Goal: Information Seeking & Learning: Learn about a topic

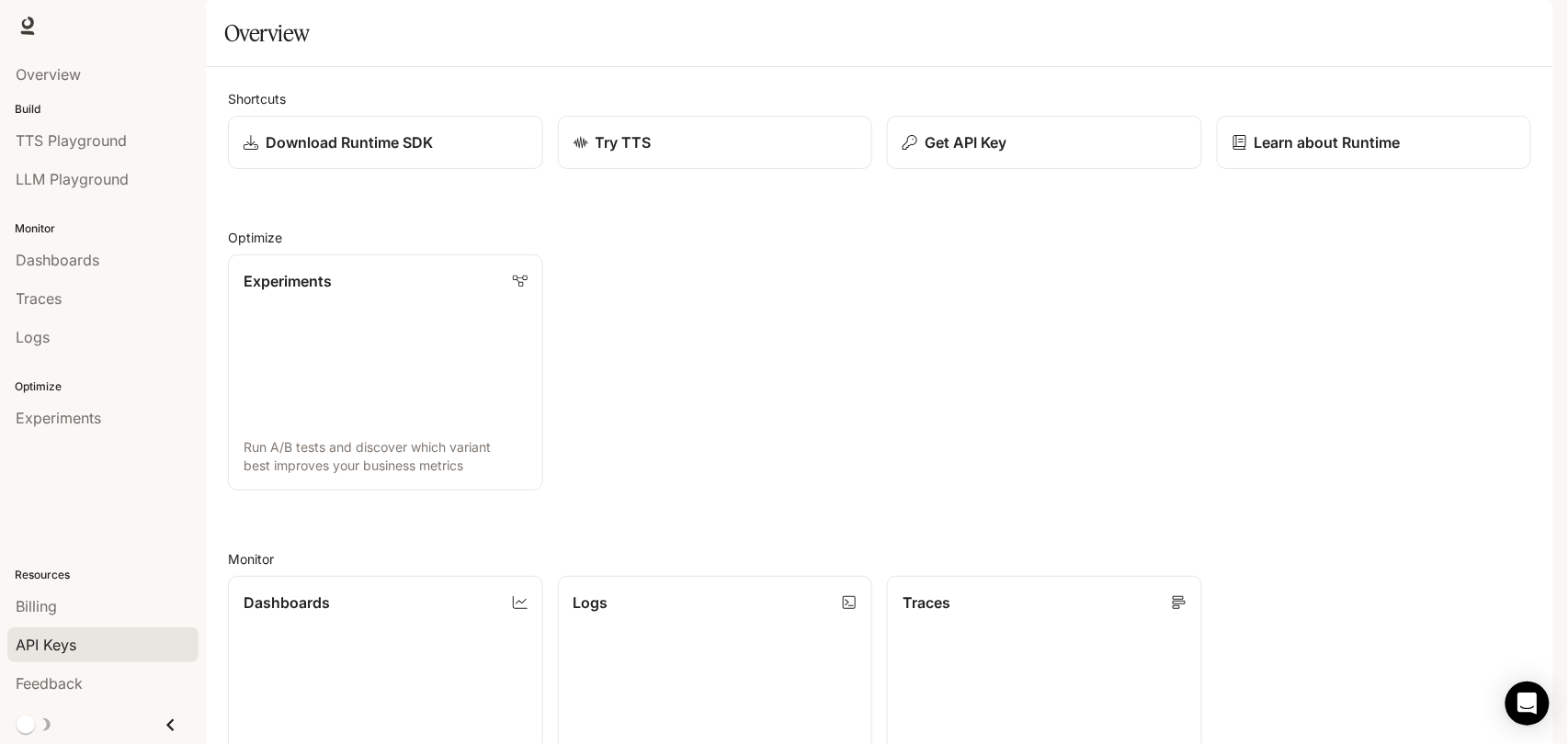
click at [74, 634] on span "API Keys" at bounding box center [46, 644] width 61 height 22
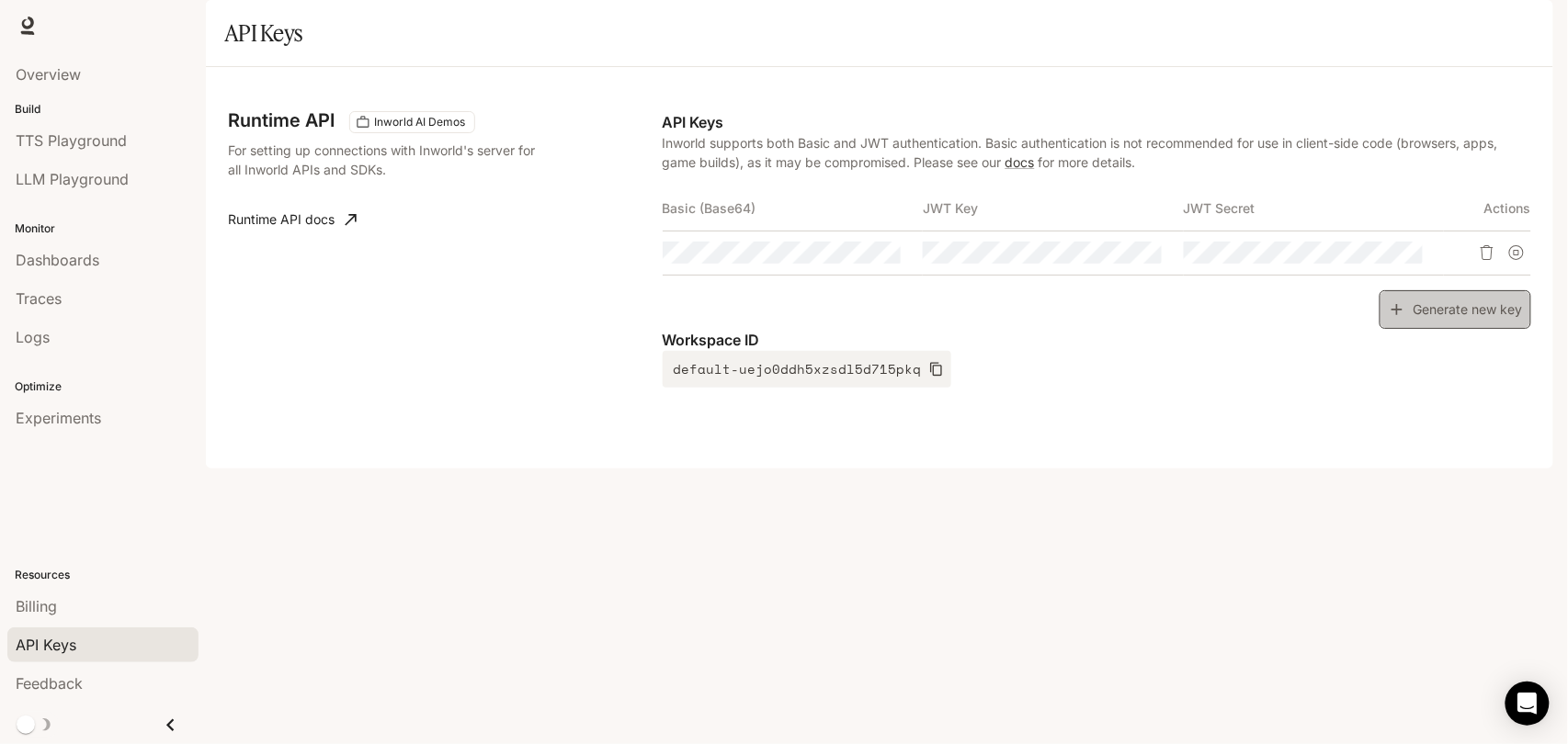
click at [1474, 329] on button "Generate new key" at bounding box center [1456, 310] width 151 height 40
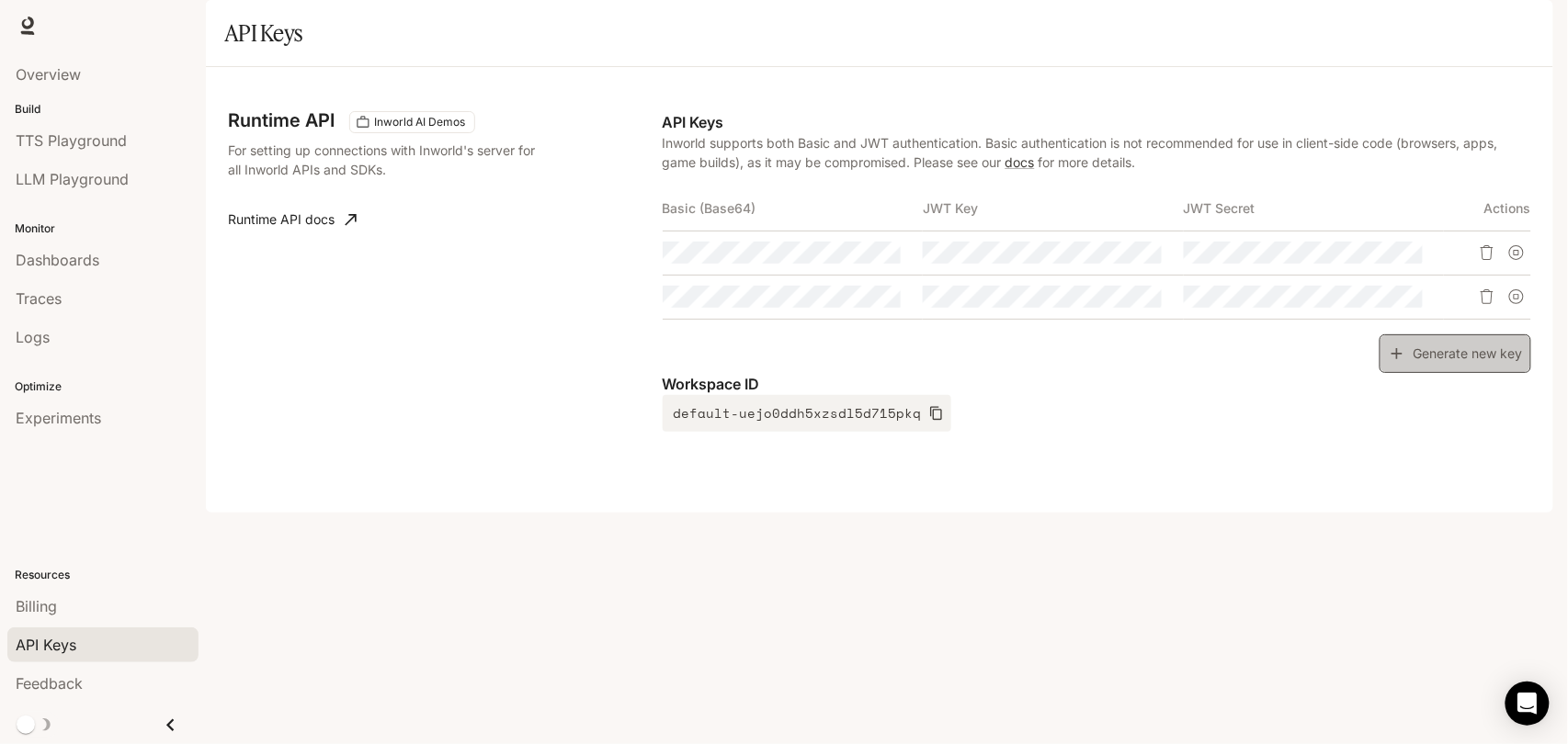
click at [1417, 374] on button "Generate new key" at bounding box center [1456, 354] width 151 height 40
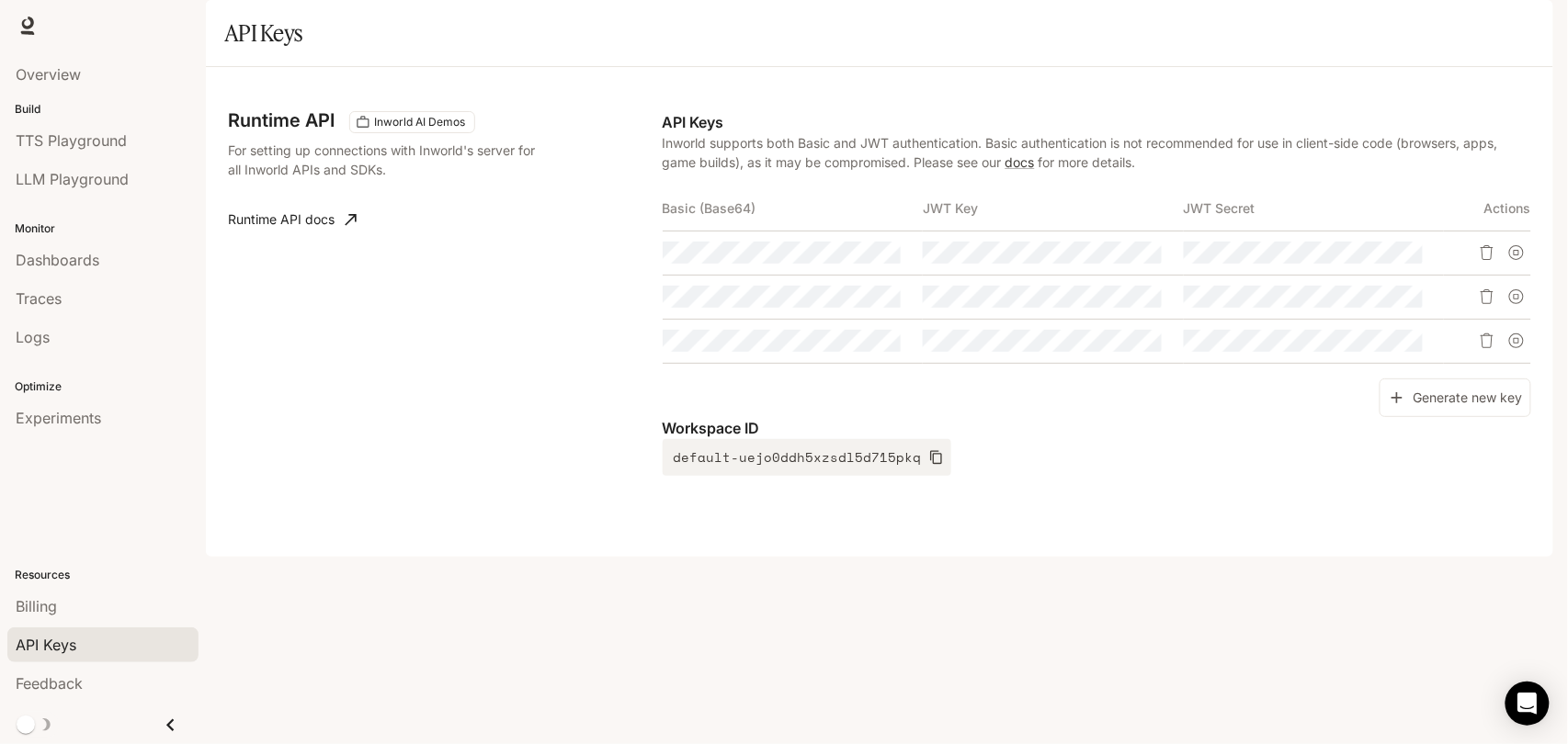
click at [1122, 418] on div "Generate new key" at bounding box center [1097, 398] width 868 height 40
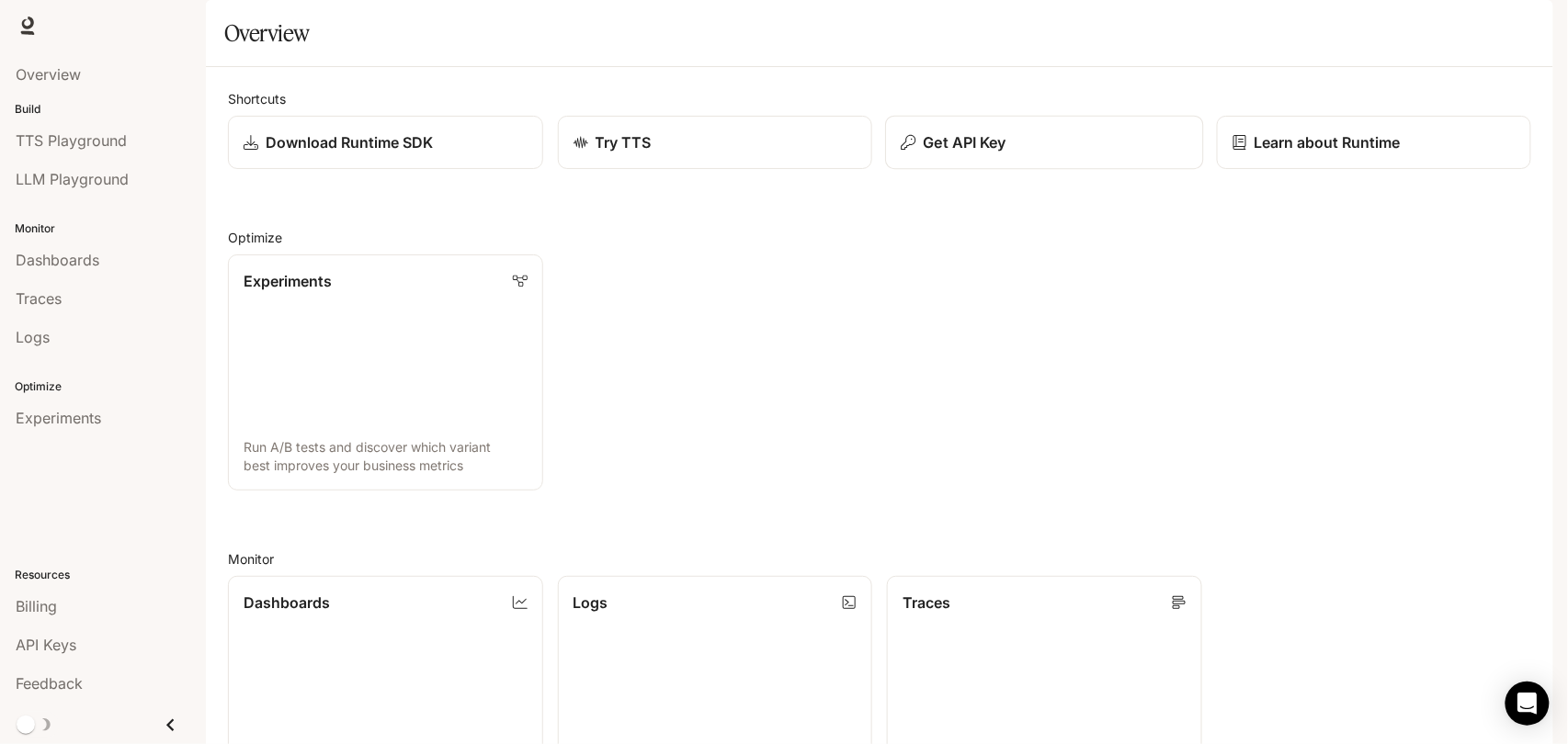
click at [980, 153] on p "Get API Key" at bounding box center [964, 142] width 82 height 22
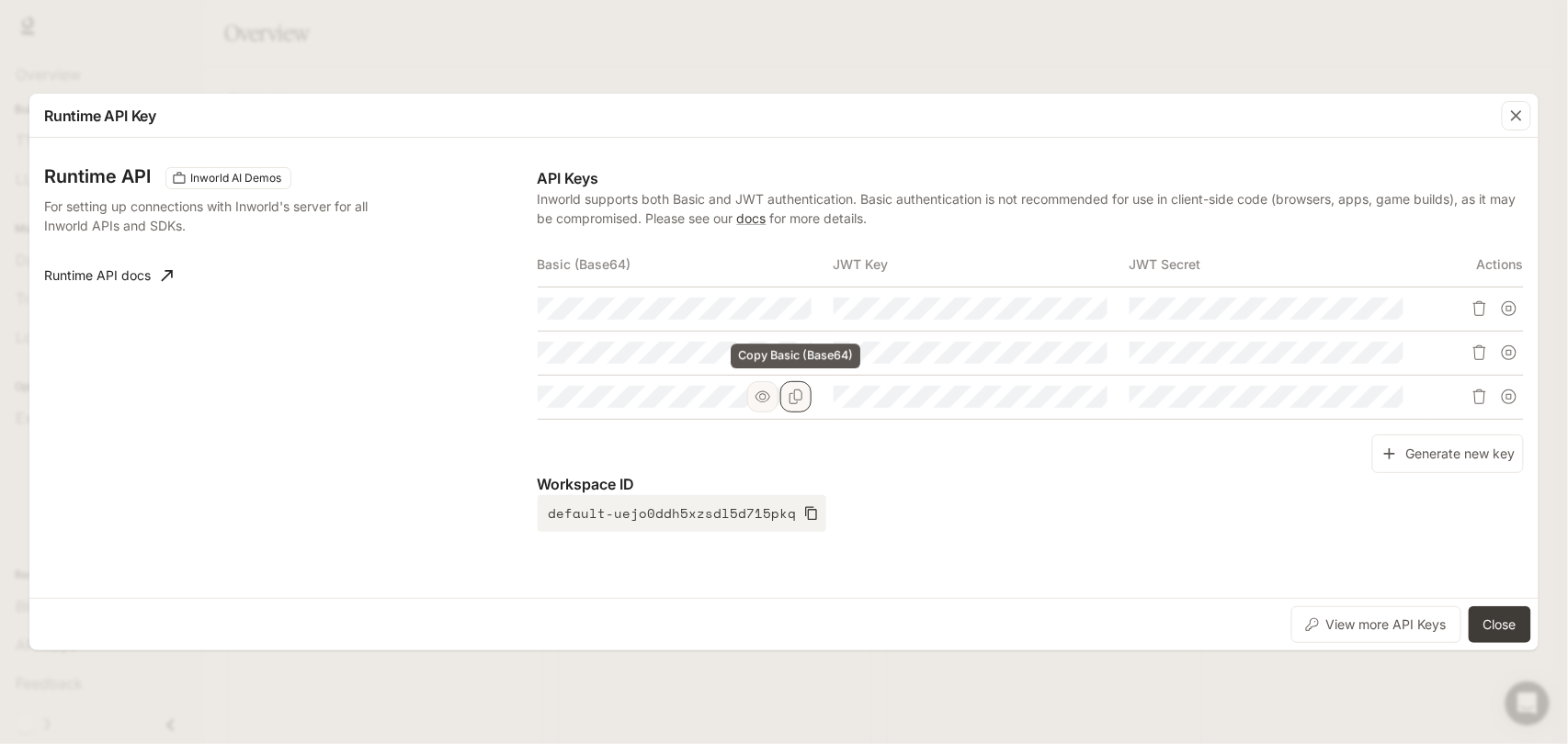
click at [793, 398] on icon "Copy Basic (Base64)" at bounding box center [796, 396] width 15 height 15
click at [1503, 126] on div "button" at bounding box center [1517, 115] width 29 height 29
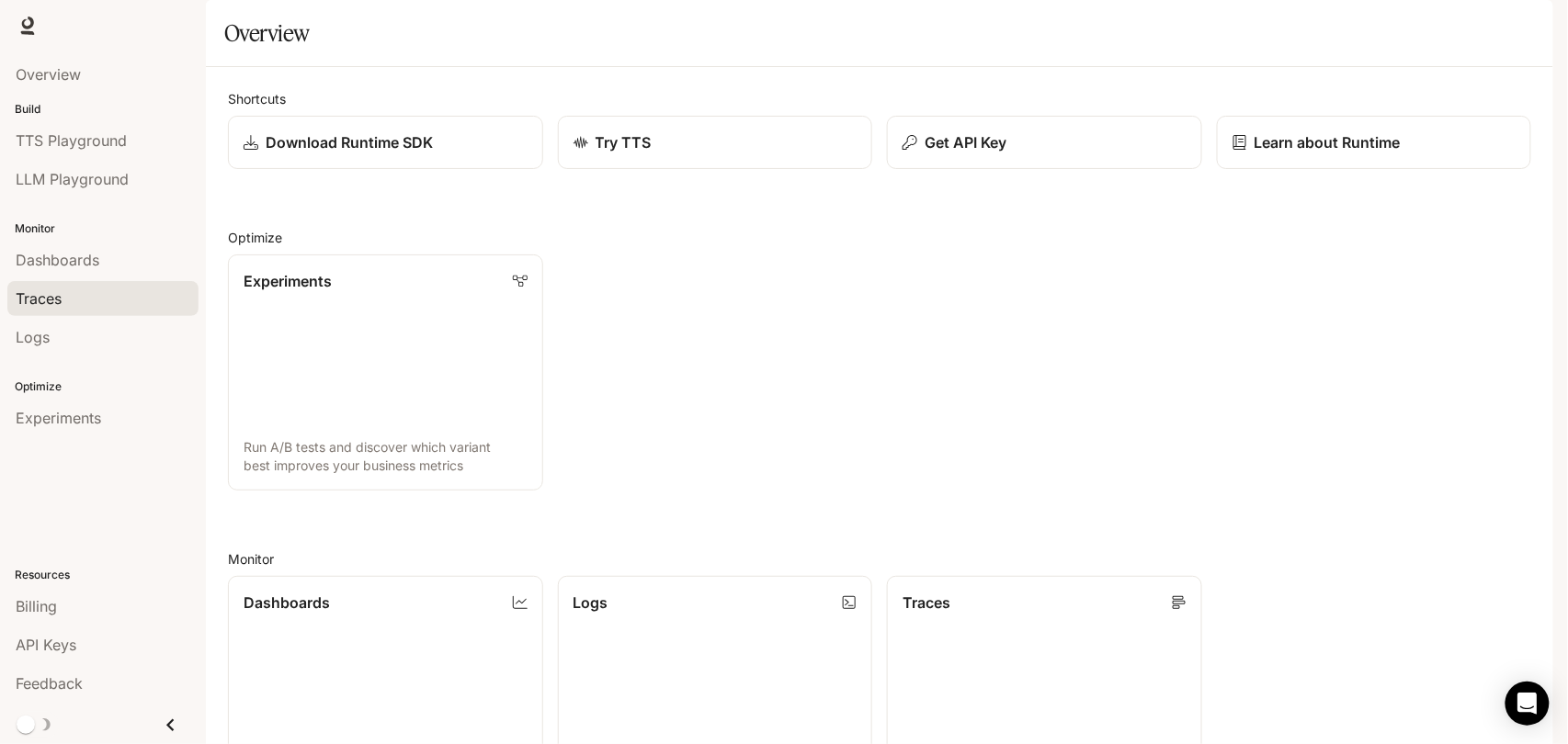
click at [62, 306] on div "Traces" at bounding box center [103, 298] width 174 height 22
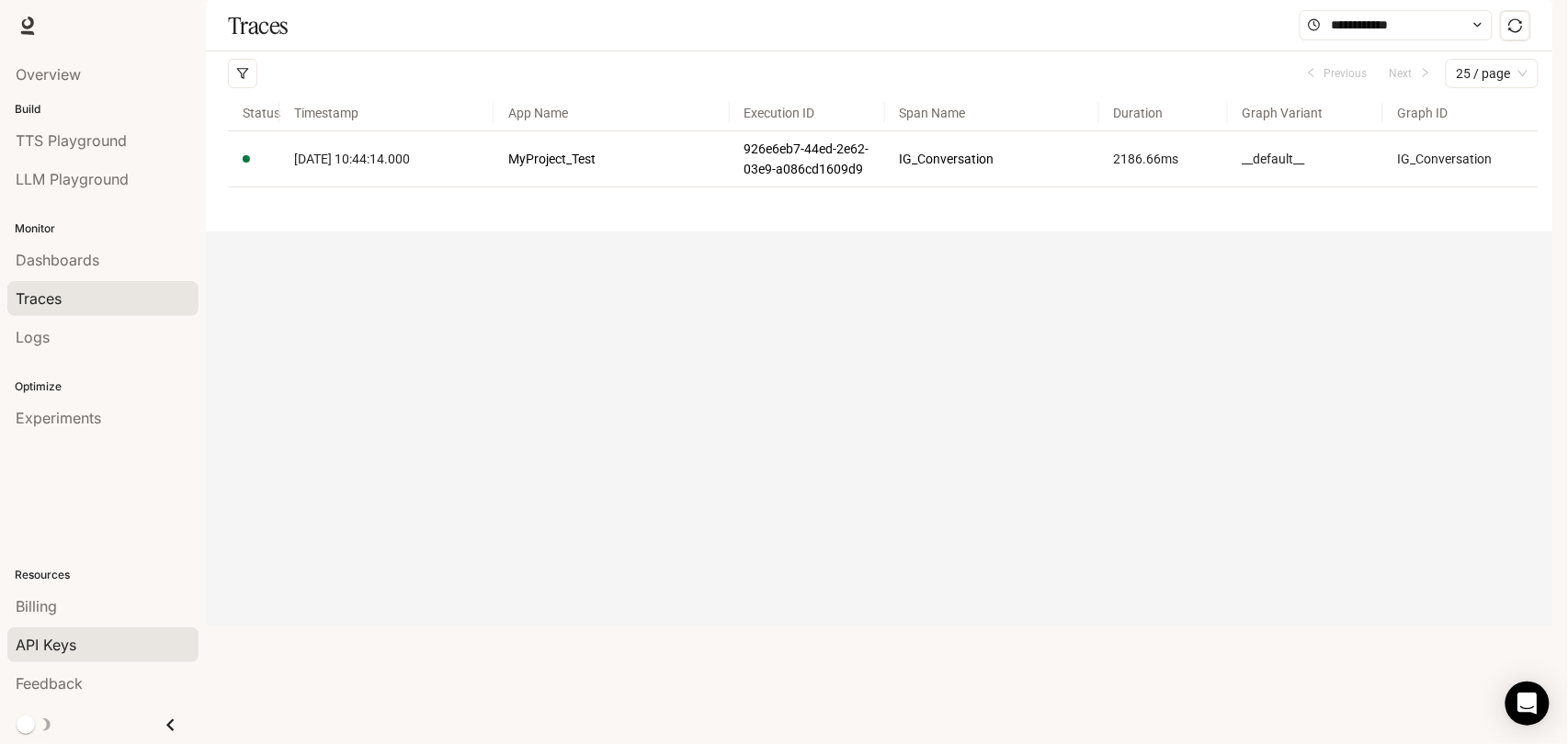
click at [78, 636] on div "API Keys" at bounding box center [103, 644] width 174 height 22
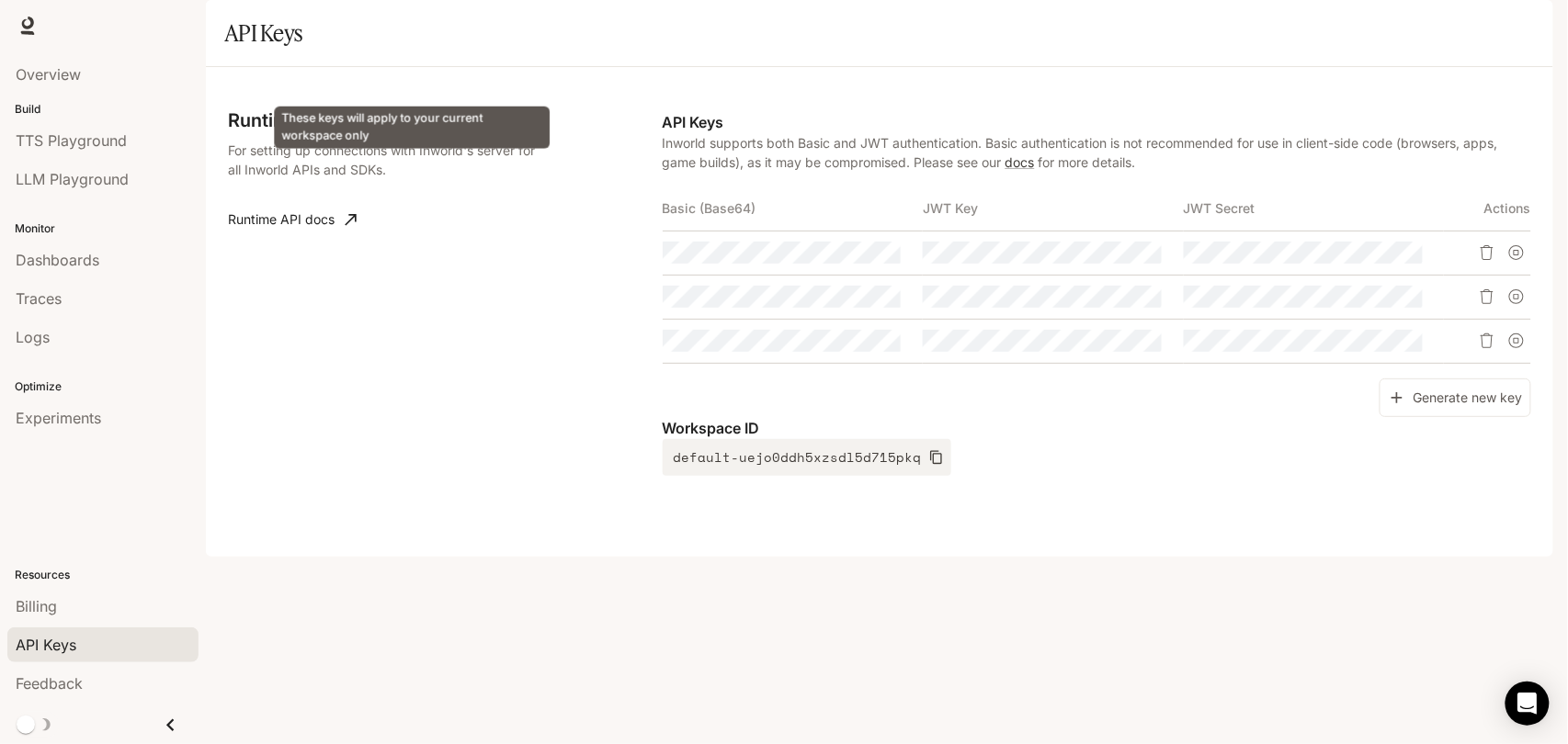
click at [422, 131] on span "Inworld AI Demos" at bounding box center [419, 122] width 106 height 16
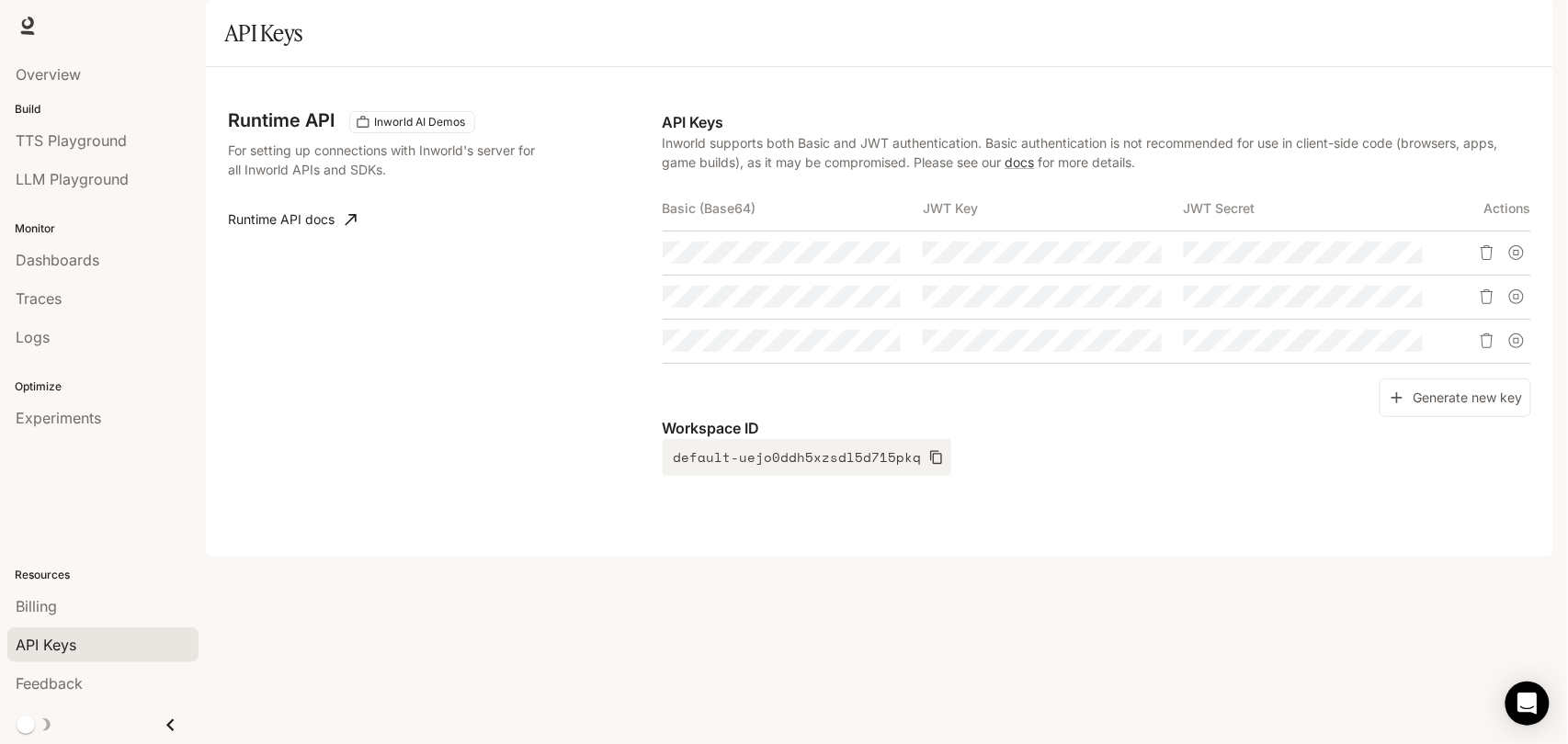
click at [349, 229] on icon at bounding box center [351, 219] width 18 height 18
click at [60, 294] on span "Traces" at bounding box center [38, 298] width 46 height 22
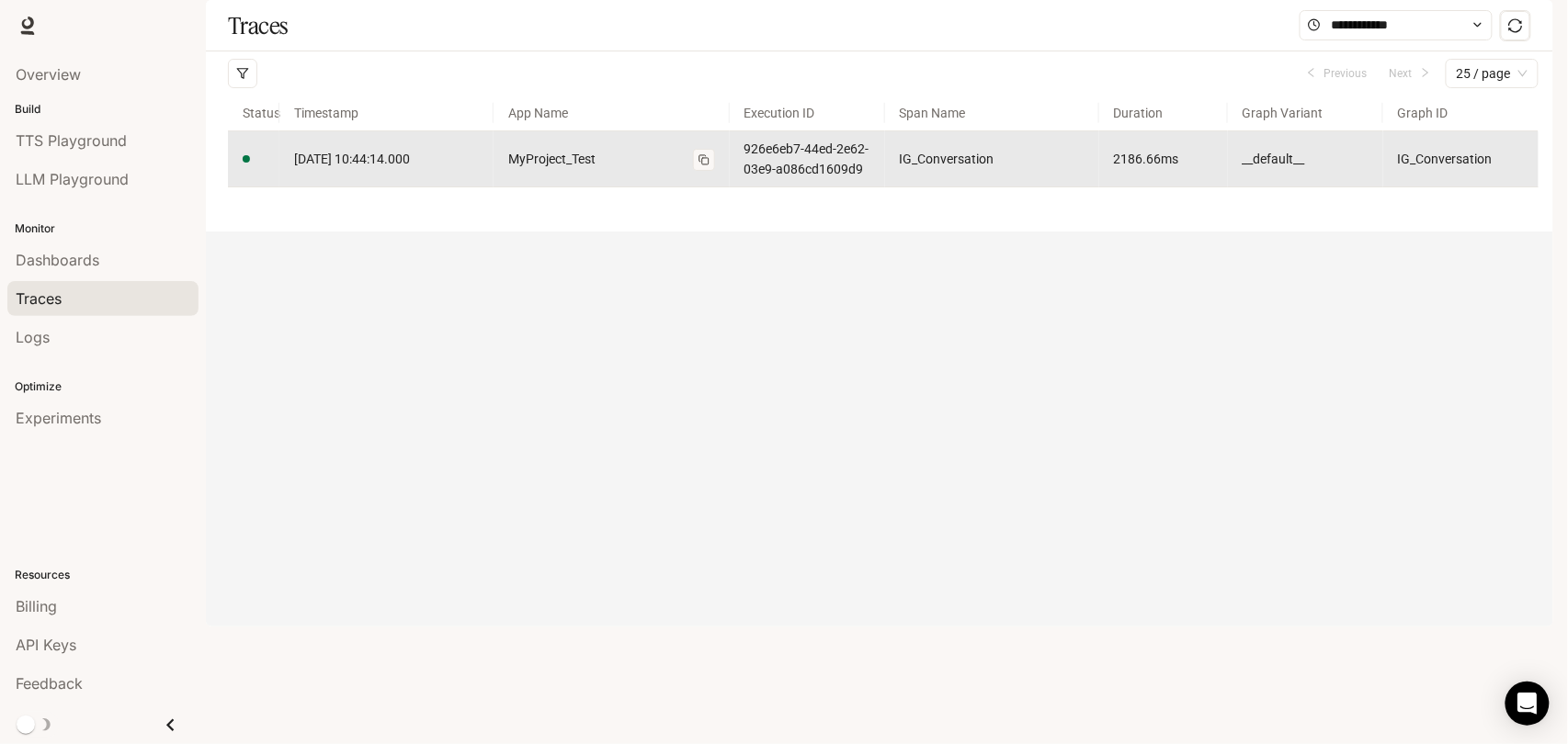
click at [689, 170] on link "MyProject_Test" at bounding box center [611, 159] width 206 height 20
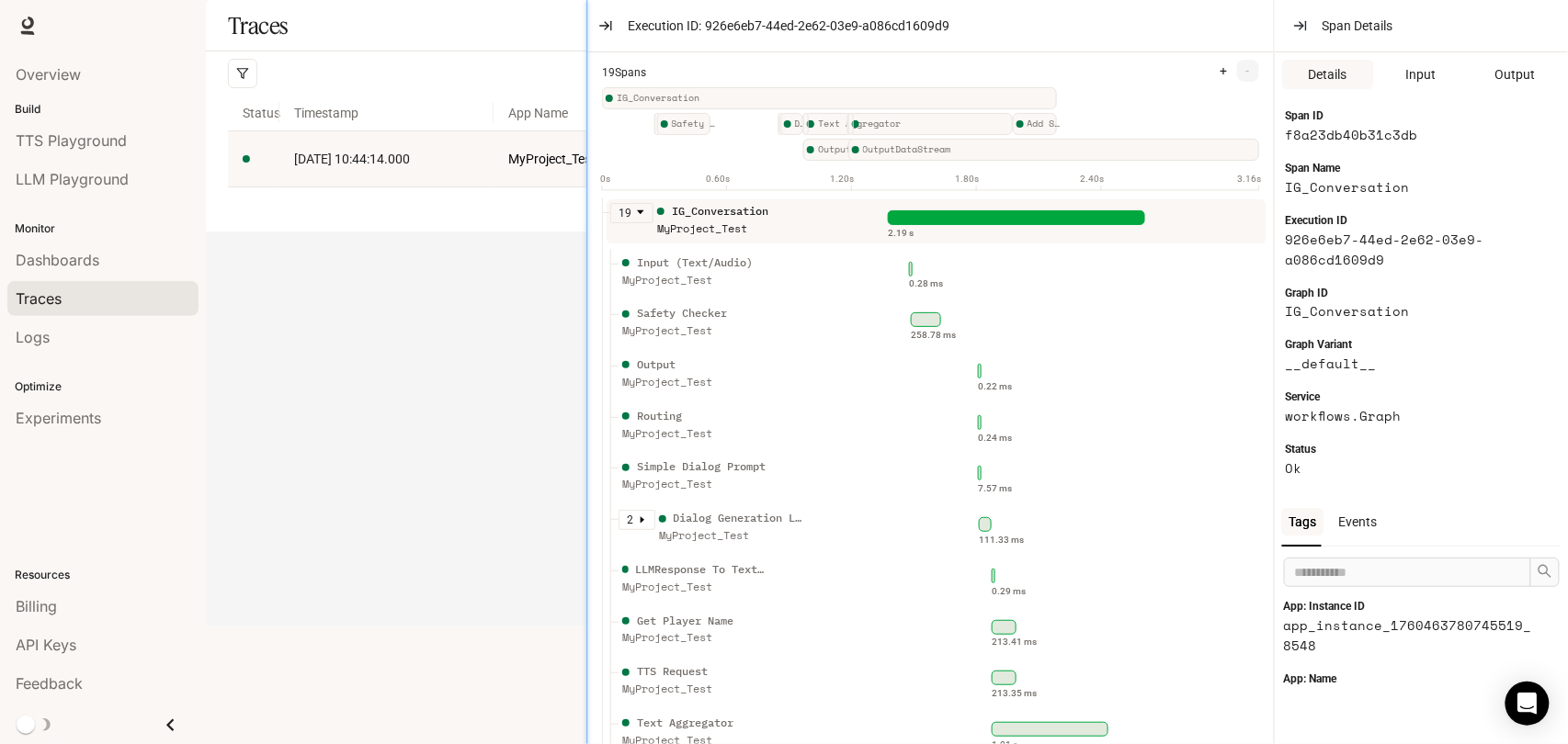
drag, startPoint x: 831, startPoint y: 315, endPoint x: 566, endPoint y: 303, distance: 265.3
click at [582, 303] on div at bounding box center [586, 372] width 9 height 744
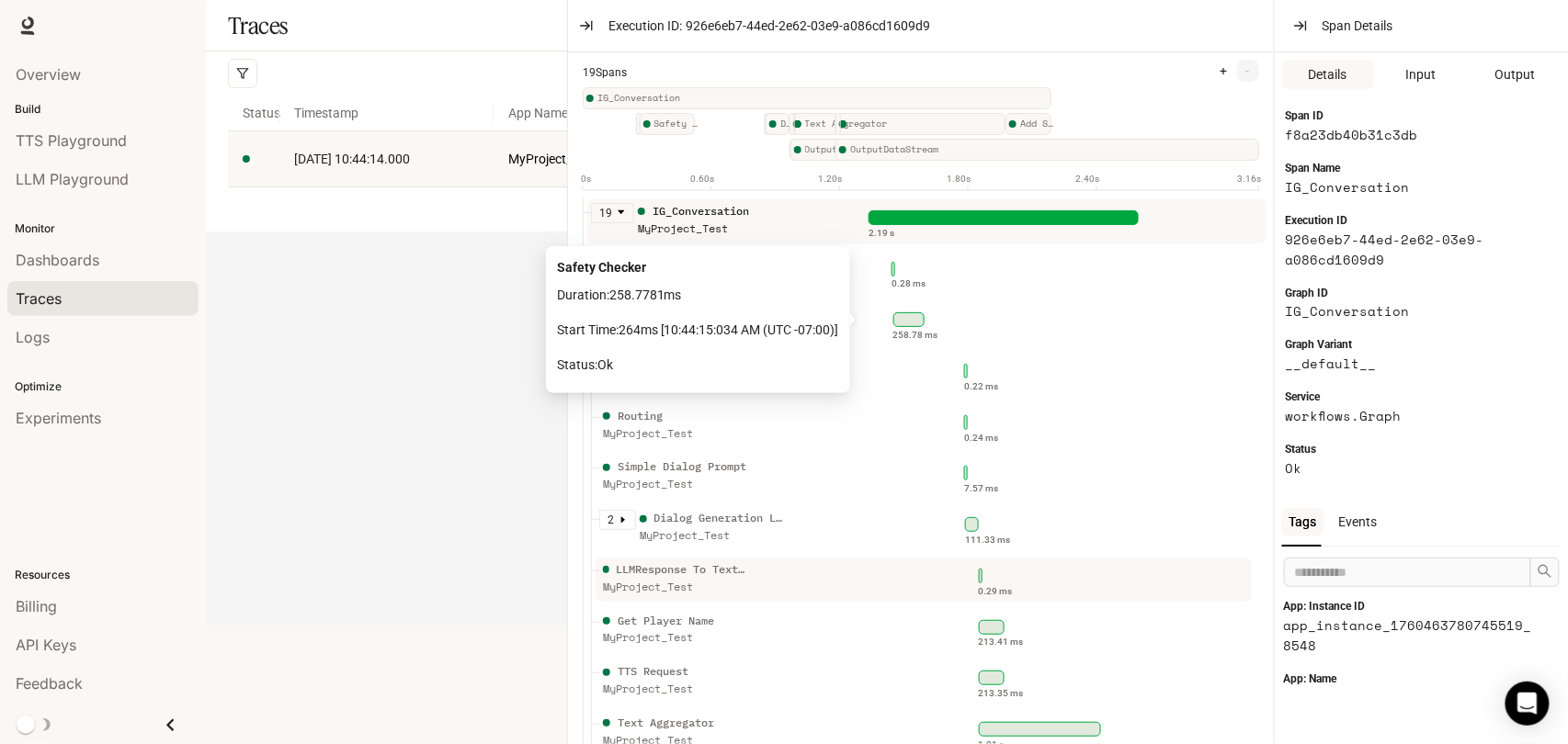
scroll to position [330, 0]
